Goal: Transaction & Acquisition: Purchase product/service

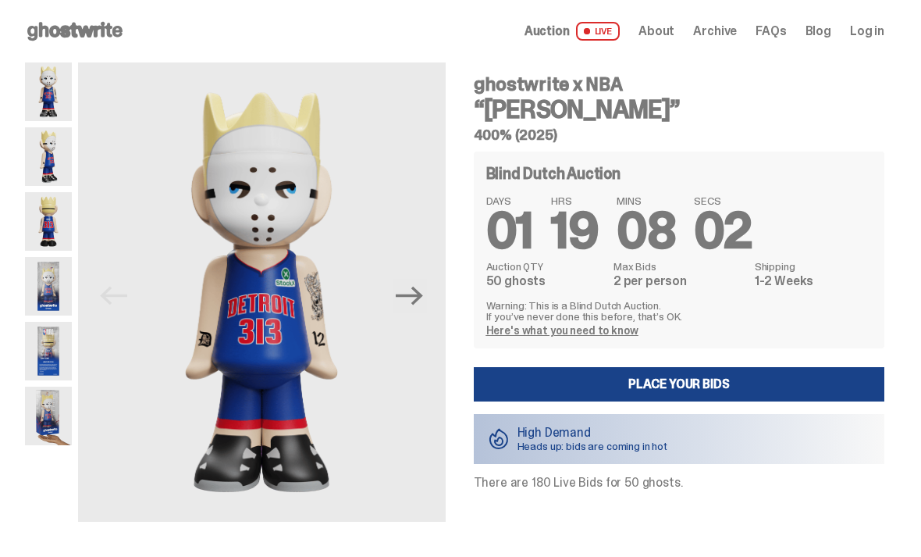
click at [56, 281] on img at bounding box center [48, 286] width 47 height 59
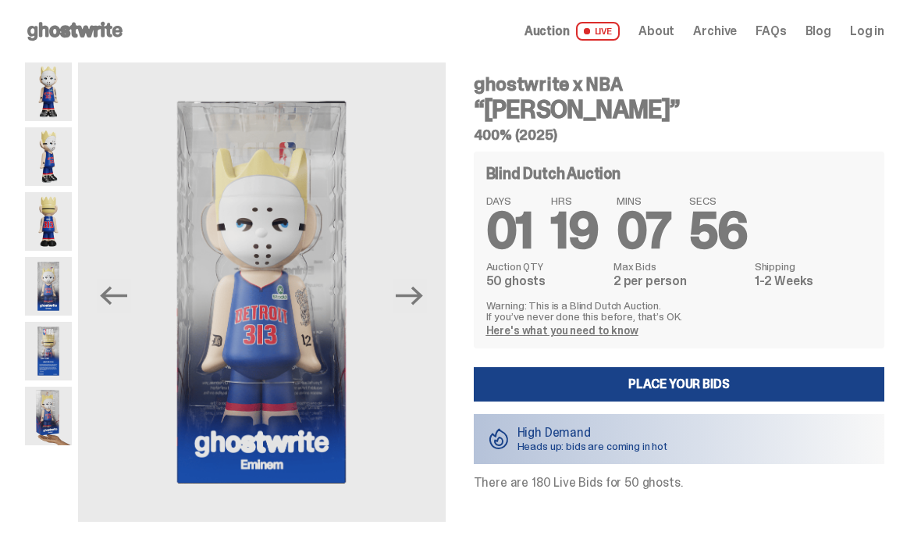
click at [46, 155] on img at bounding box center [48, 156] width 47 height 59
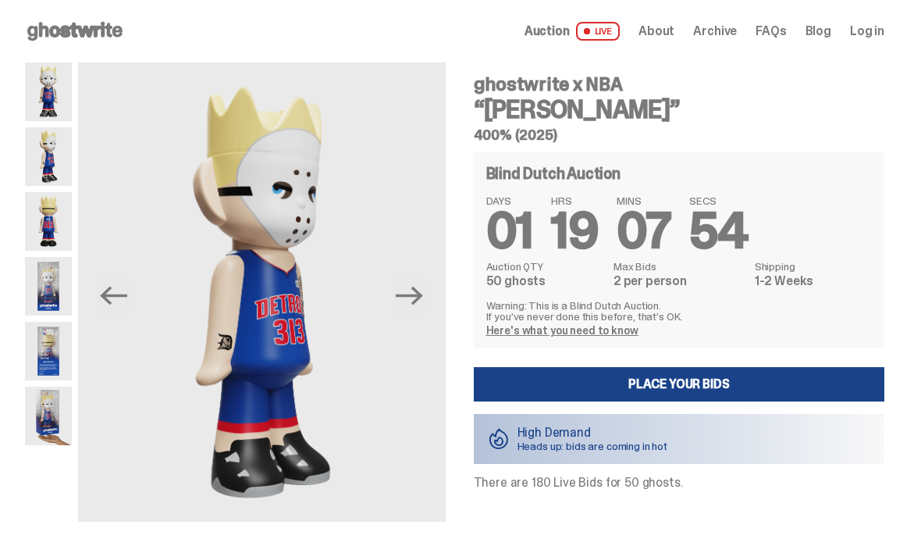
click at [44, 412] on img at bounding box center [48, 415] width 47 height 59
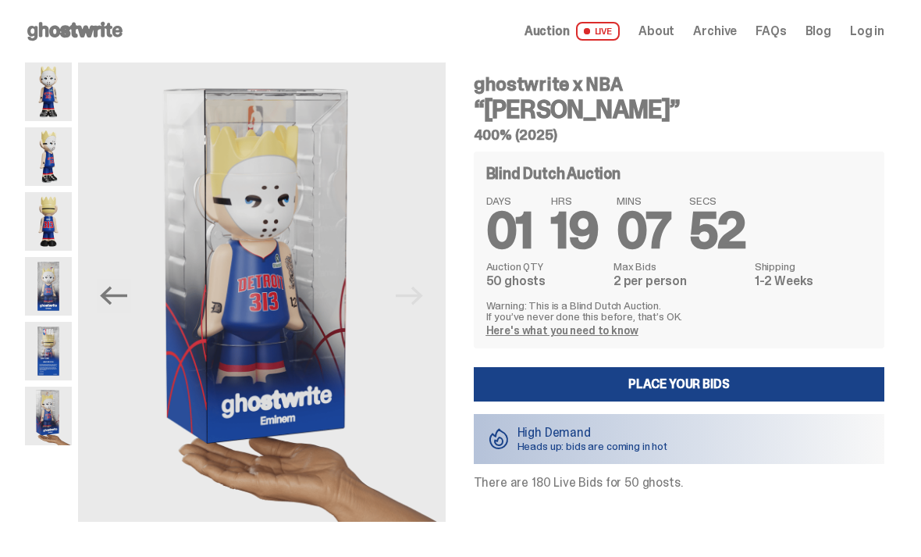
click at [50, 348] on img at bounding box center [48, 351] width 47 height 59
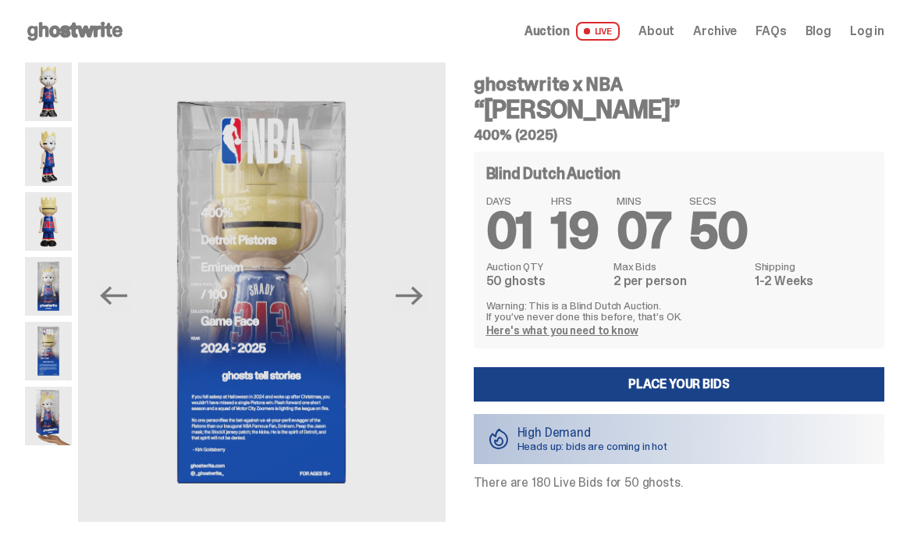
click at [62, 282] on img at bounding box center [48, 286] width 47 height 59
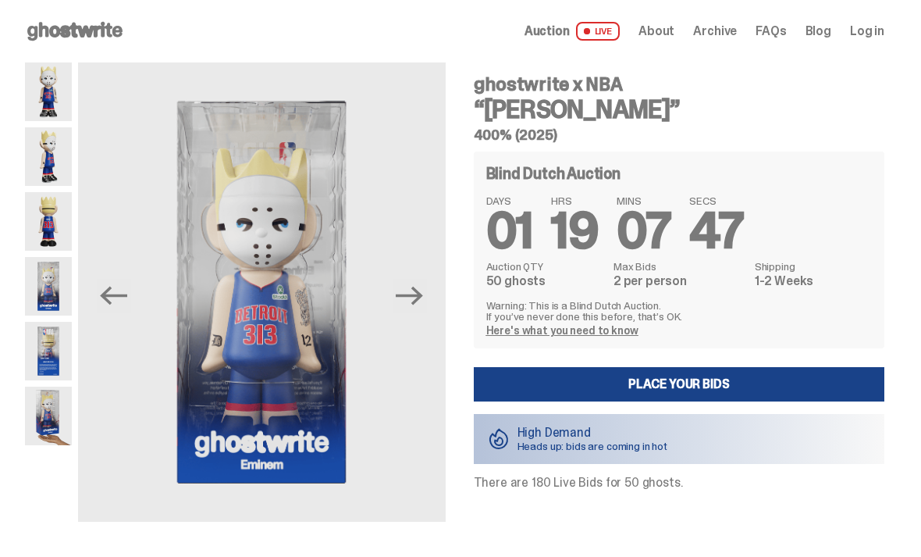
click at [45, 100] on img at bounding box center [48, 91] width 47 height 59
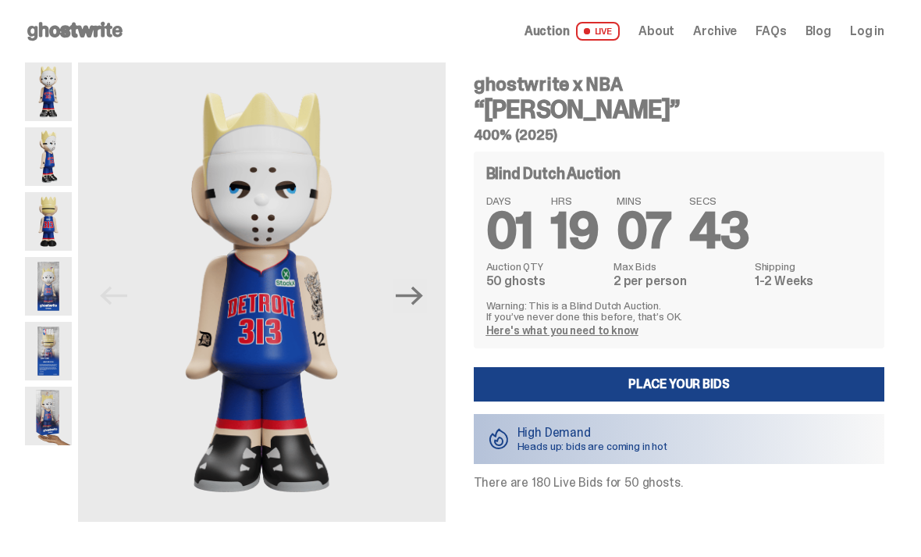
click at [711, 376] on link "Place your Bids" at bounding box center [679, 384] width 411 height 34
